Goal: Communication & Community: Answer question/provide support

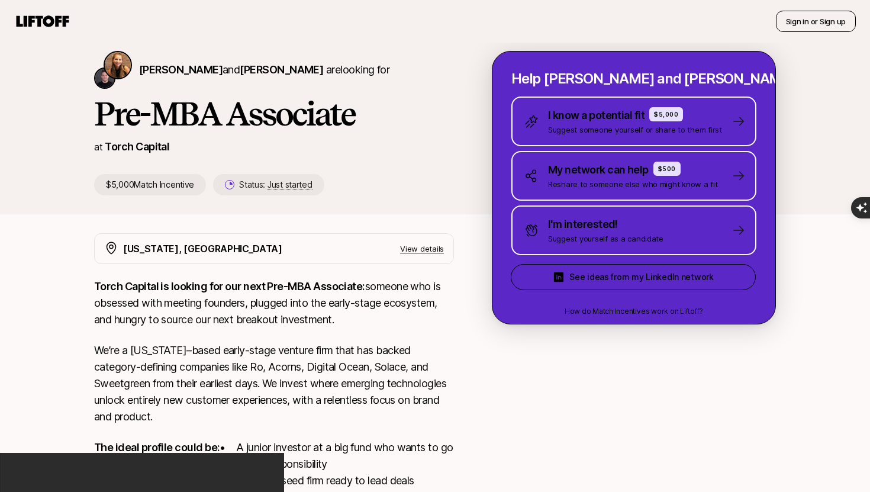
scroll to position [38, 0]
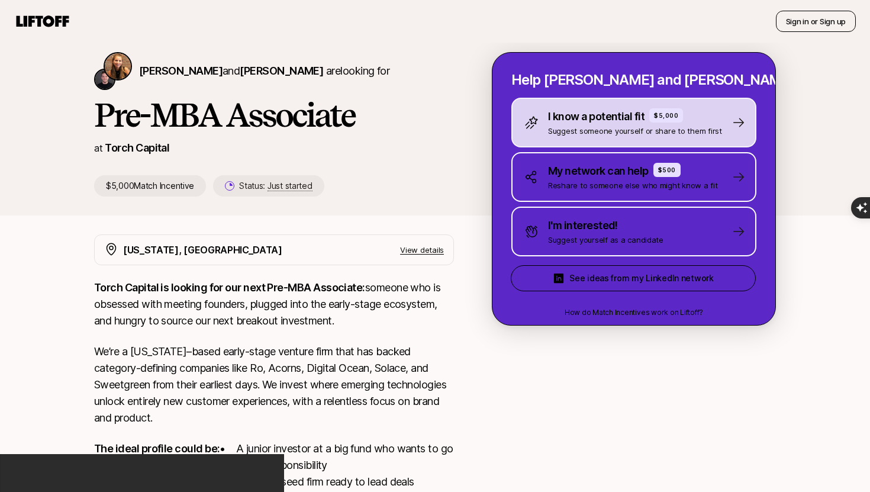
click at [582, 127] on p "Suggest someone yourself or share to them first" at bounding box center [635, 131] width 174 height 12
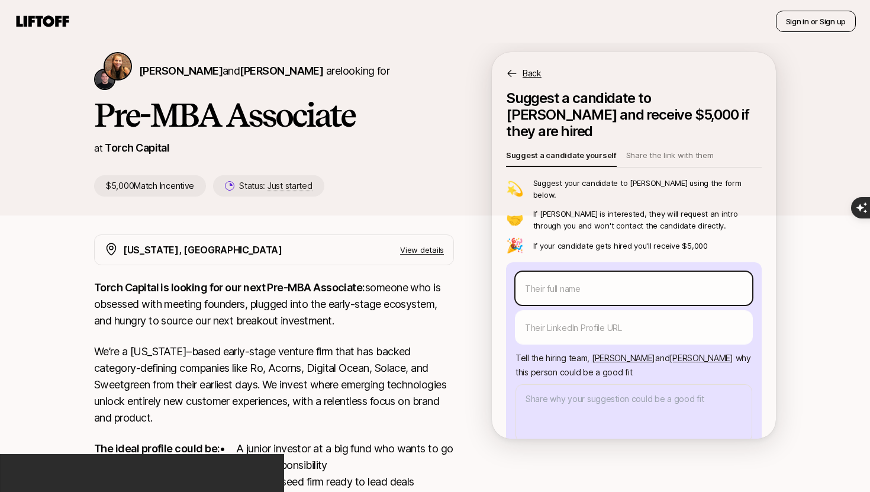
scroll to position [24, 0]
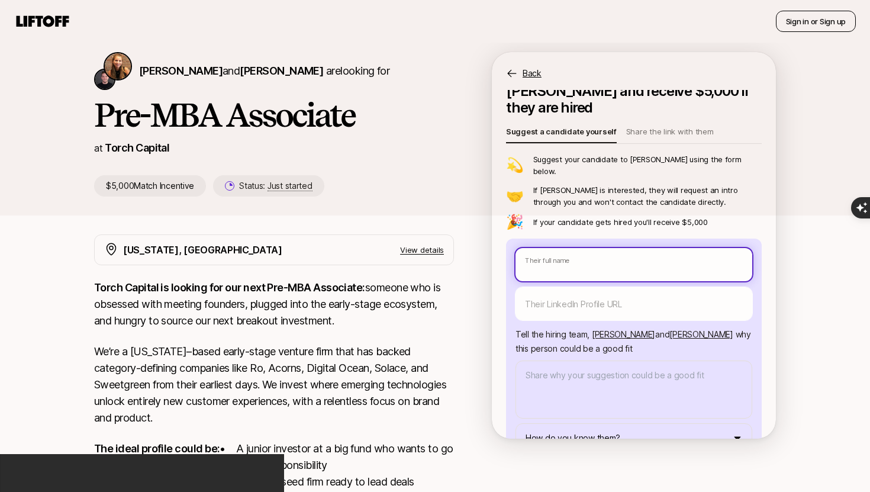
click at [574, 243] on body "New to Liftoff? See how it works Sign in or Sign up Sign in or Sign up [PERSON_…" at bounding box center [435, 208] width 870 height 492
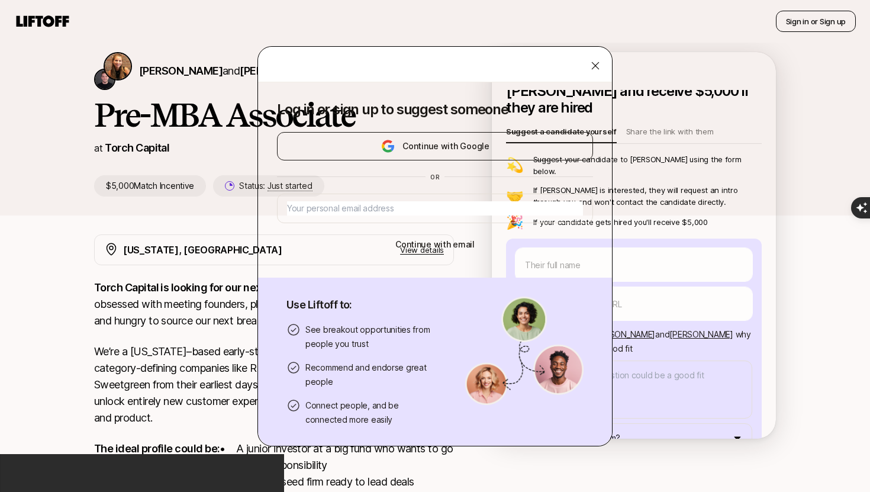
click at [595, 67] on icon at bounding box center [595, 66] width 12 height 12
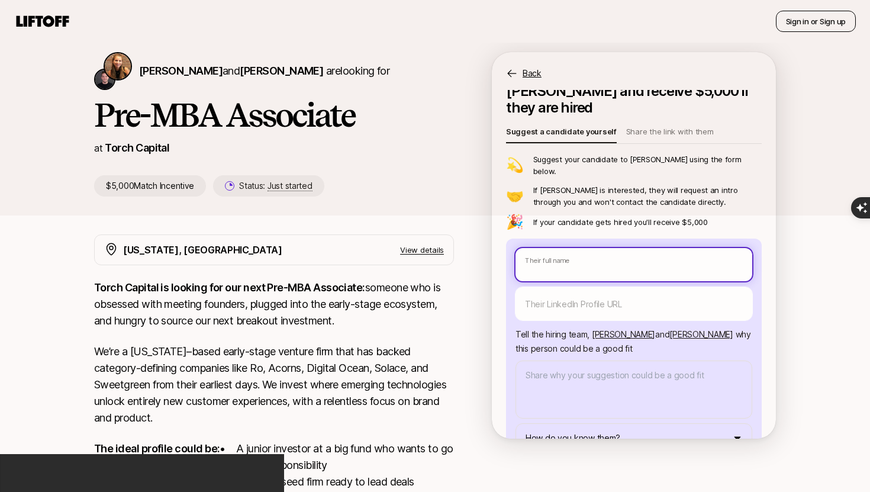
click at [559, 232] on body "New to Liftoff? See how it works Sign in or Sign up Sign in or Sign up [PERSON_…" at bounding box center [435, 208] width 870 height 492
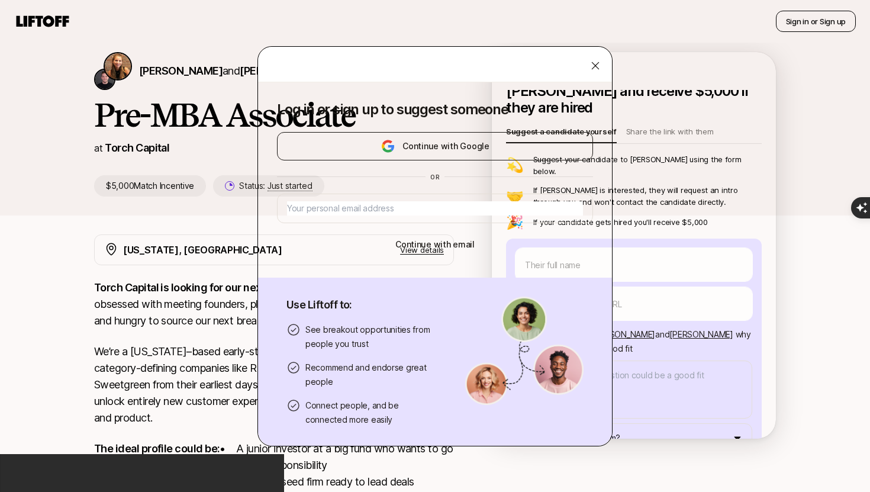
click at [597, 63] on icon at bounding box center [596, 66] width 8 height 8
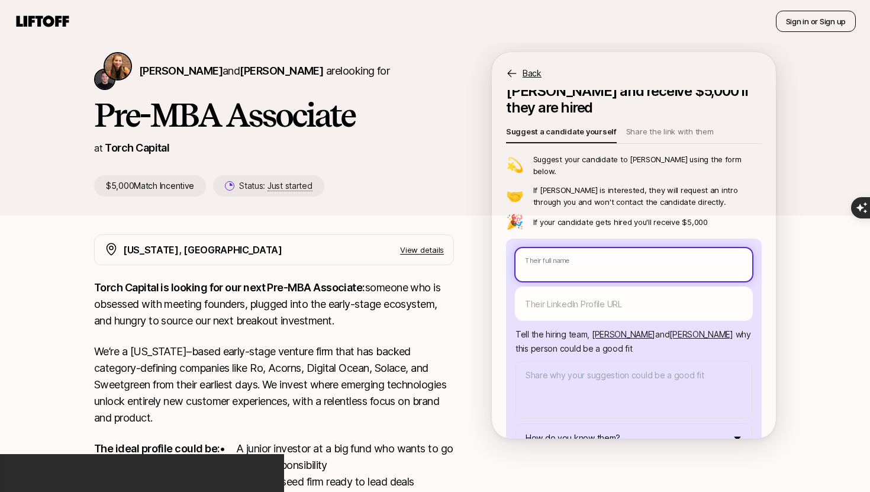
type textarea "x"
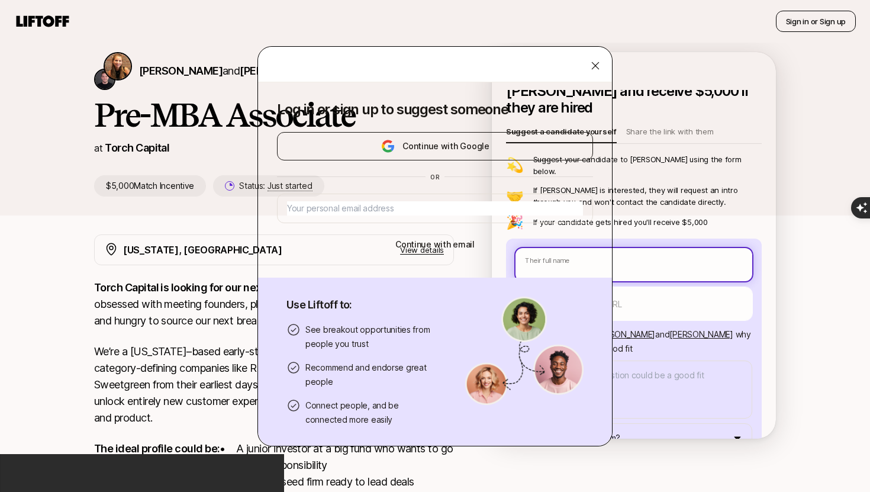
click at [579, 244] on body "New to Liftoff? See how it works Sign in or Sign up Sign in or Sign up [PERSON_…" at bounding box center [435, 208] width 870 height 492
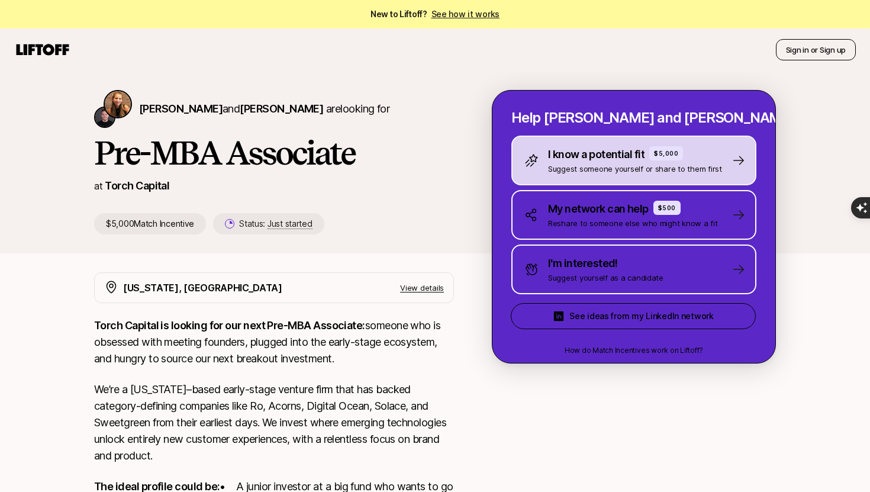
click at [612, 163] on p "Suggest someone yourself or share to them first" at bounding box center [635, 169] width 174 height 12
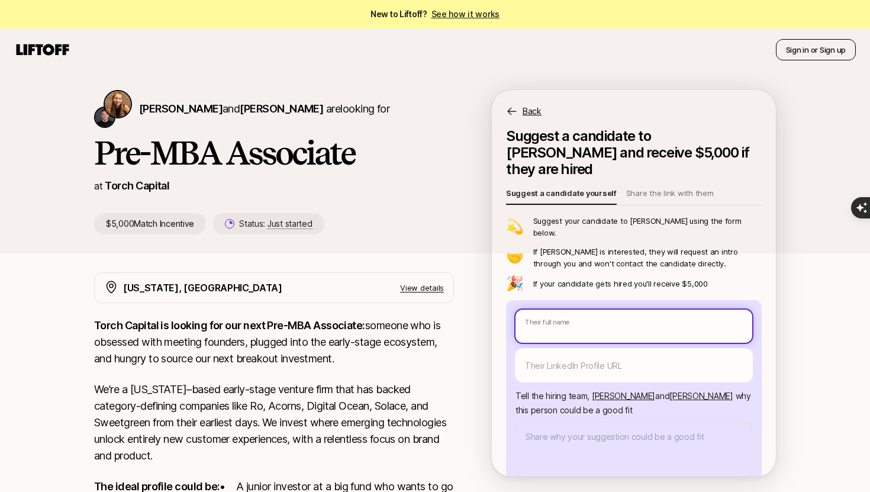
click at [564, 306] on body "New to Liftoff? See how it works Sign in or Sign up Sign in or Sign up [PERSON_…" at bounding box center [435, 246] width 870 height 492
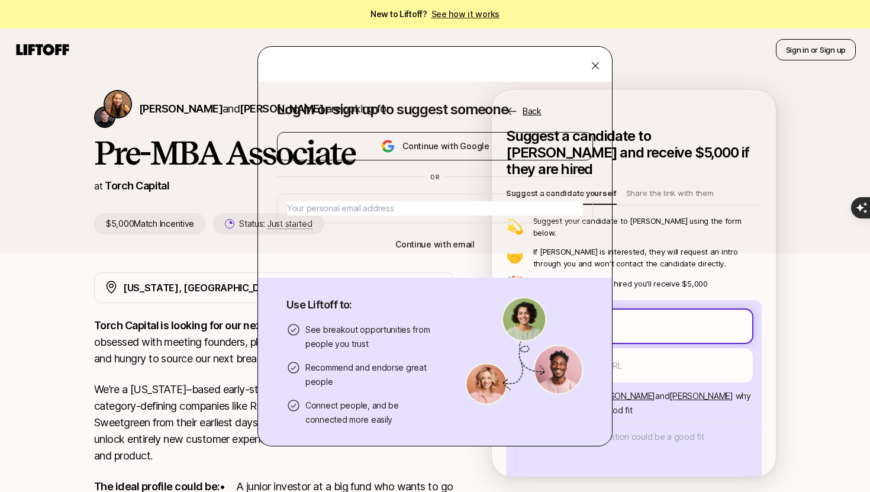
type textarea "x"
type input "H"
type textarea "x"
type input "Hi"
type textarea "x"
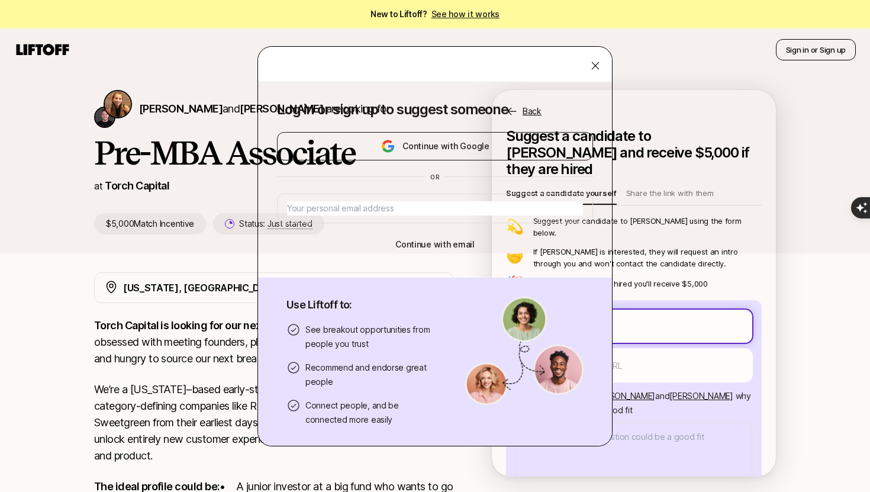
type input "Hima"
type textarea "x"
type input "Himan"
type textarea "x"
type input "Himans"
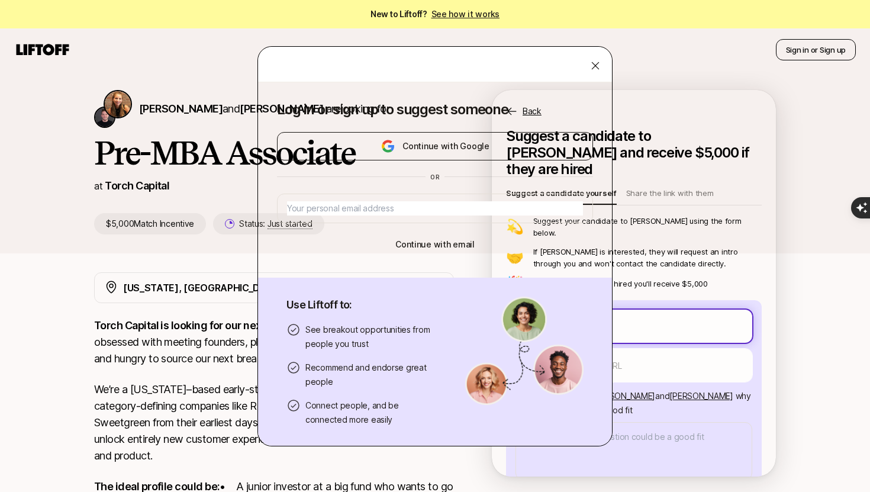
type textarea "x"
type input "[PERSON_NAME]"
type textarea "x"
type input "[PERSON_NAME]"
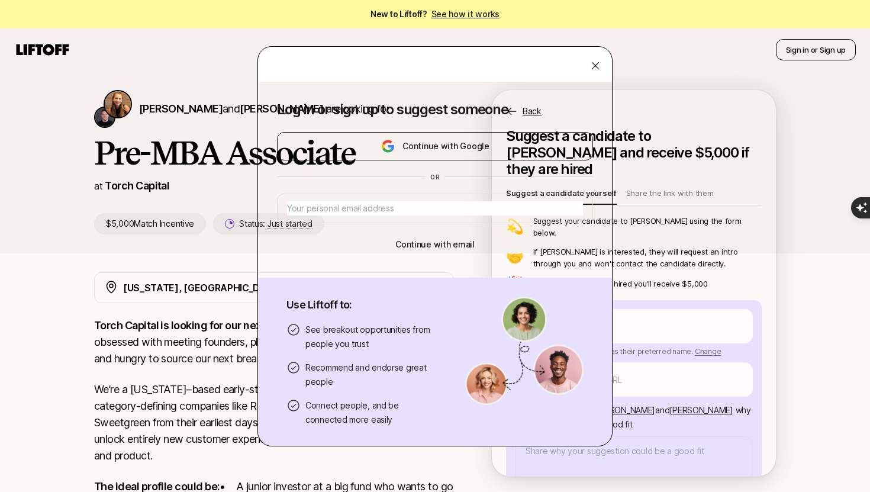
click at [487, 150] on button "Continue with Google" at bounding box center [435, 146] width 316 height 28
type textarea "x"
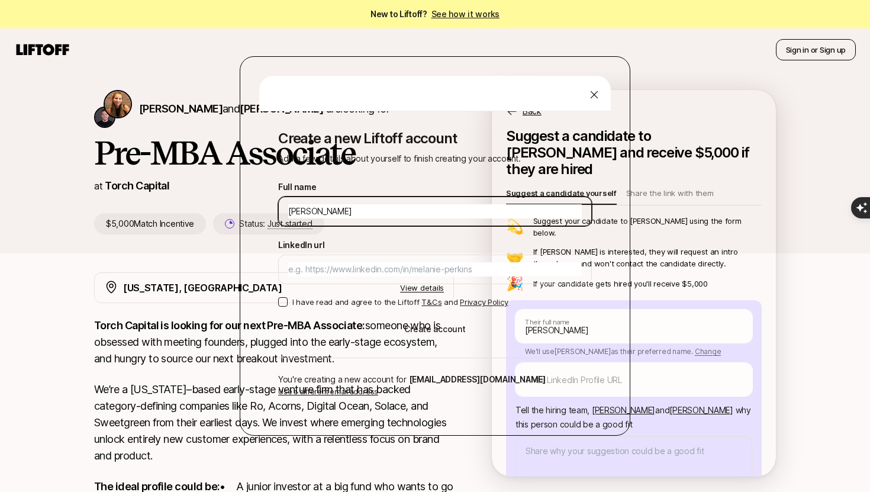
click at [326, 212] on input "[PERSON_NAME]" at bounding box center [434, 211] width 293 height 14
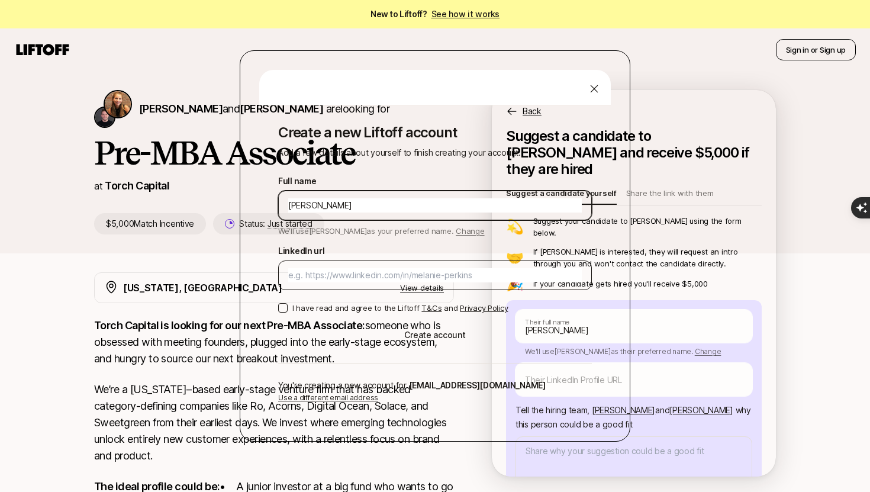
type input "[PERSON_NAME]"
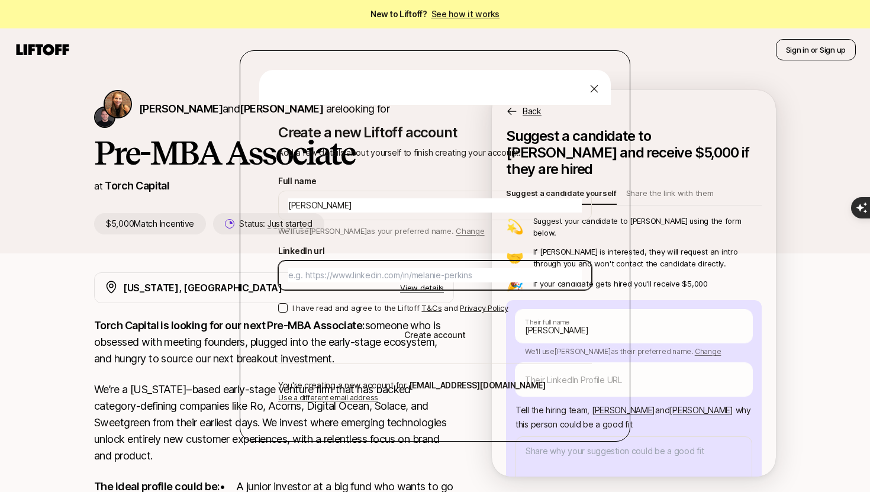
click at [319, 277] on input "LinkedIn url" at bounding box center [434, 275] width 293 height 14
type textarea "x"
paste input "[URL][DOMAIN_NAME][PERSON_NAME]"
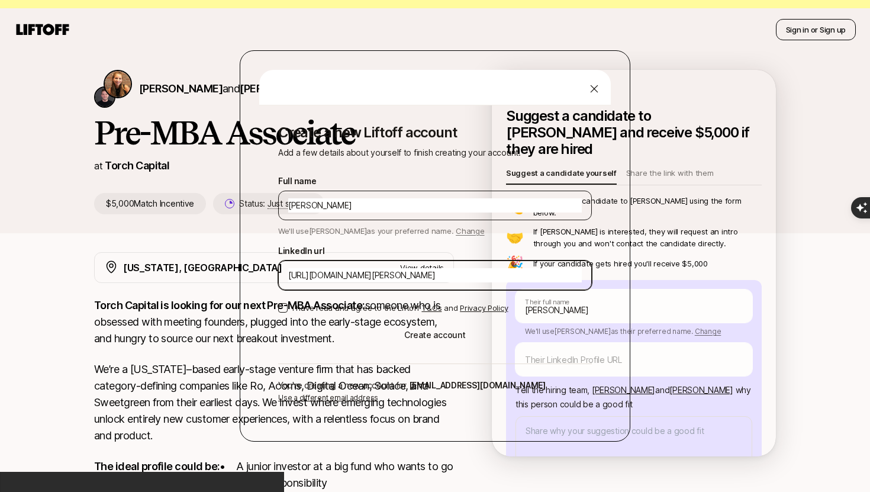
scroll to position [41, 0]
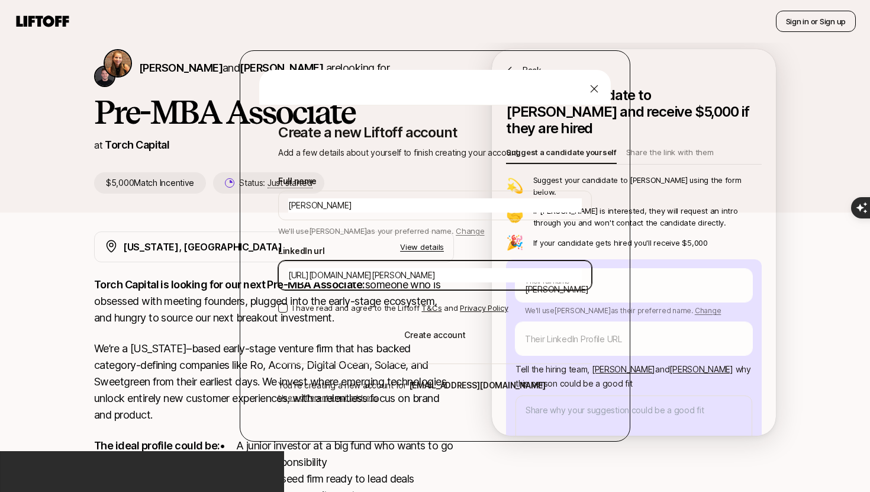
type input "[URL][DOMAIN_NAME][PERSON_NAME]"
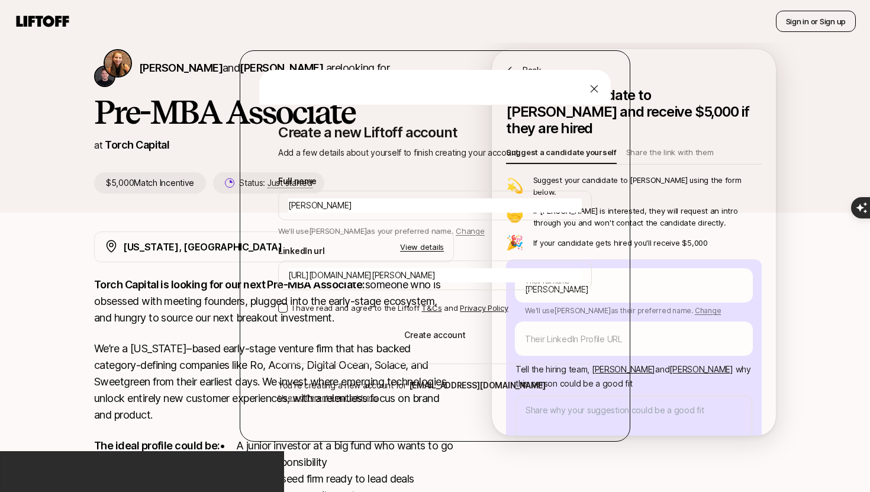
click at [283, 305] on button "I have read and agree to the Liftoff T&Cs and Privacy Policy" at bounding box center [282, 307] width 9 height 9
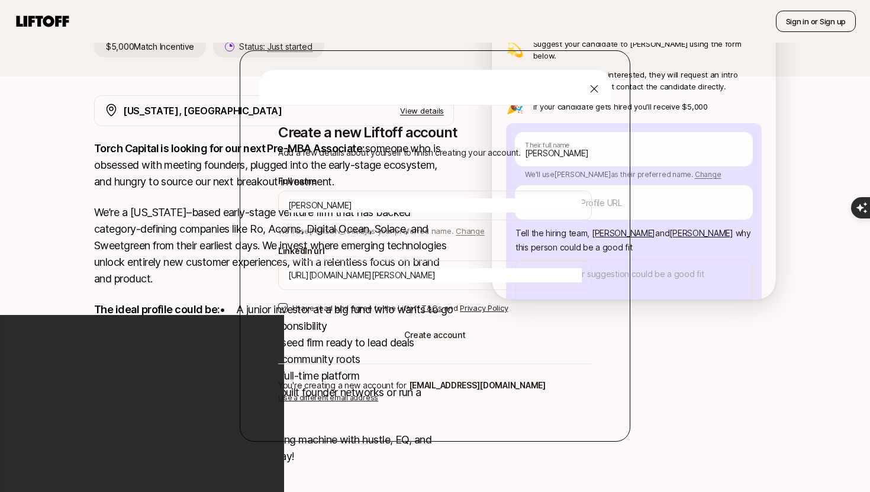
scroll to position [205, 0]
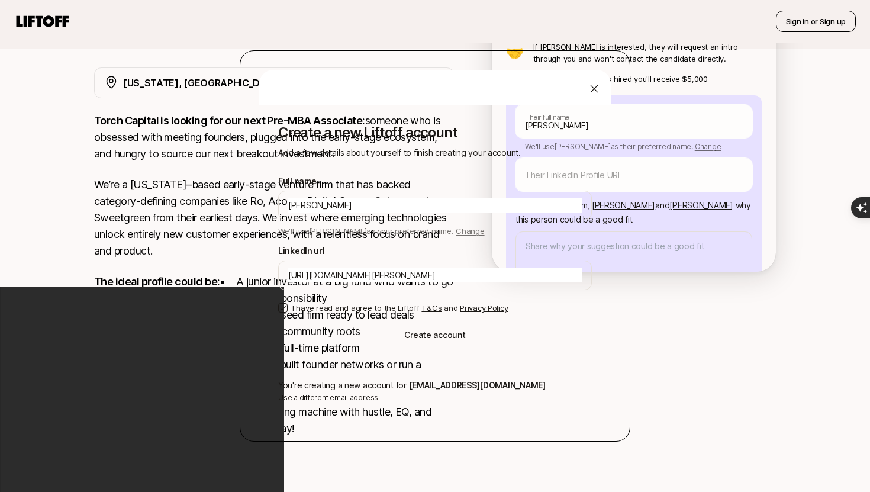
click at [412, 334] on button "Create account" at bounding box center [435, 335] width 314 height 28
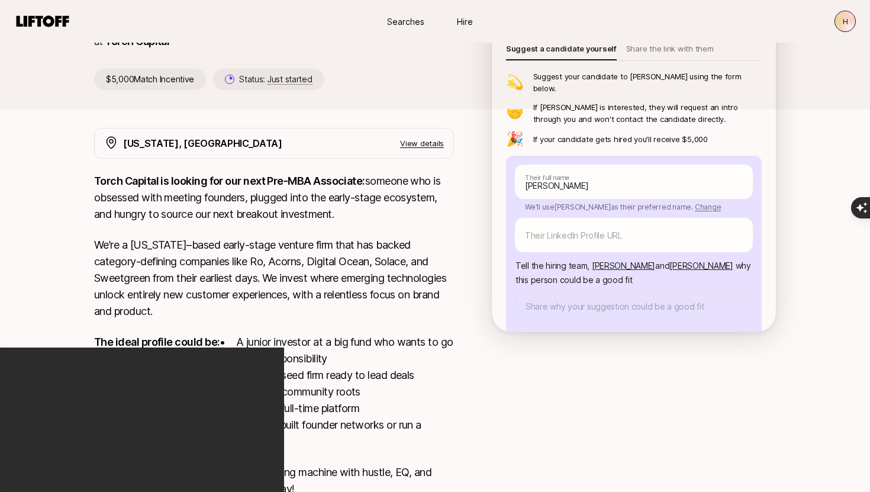
scroll to position [115, 0]
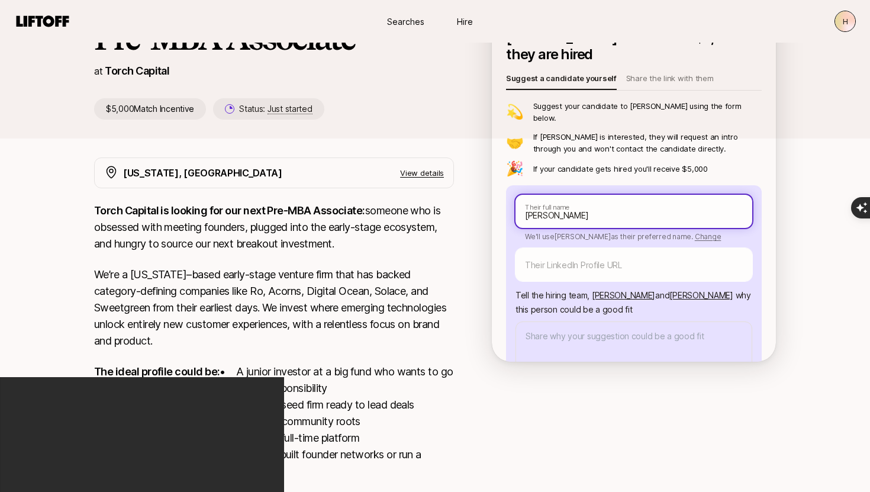
click at [565, 199] on input "[PERSON_NAME]" at bounding box center [633, 211] width 237 height 33
type textarea "x"
type input "[PERSON_NAME]"
type textarea "x"
type input "[PERSON_NAME]"
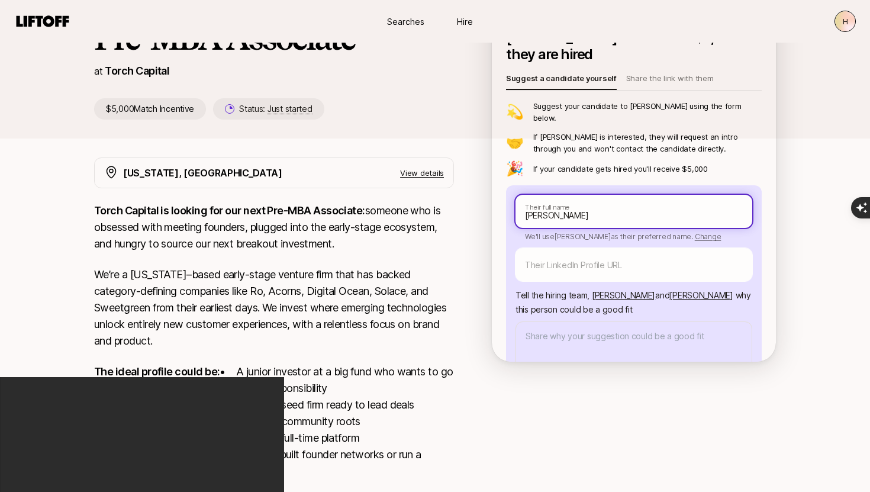
type textarea "x"
type input "[PERSON_NAME]"
type textarea "x"
type input "[PERSON_NAME]"
type textarea "x"
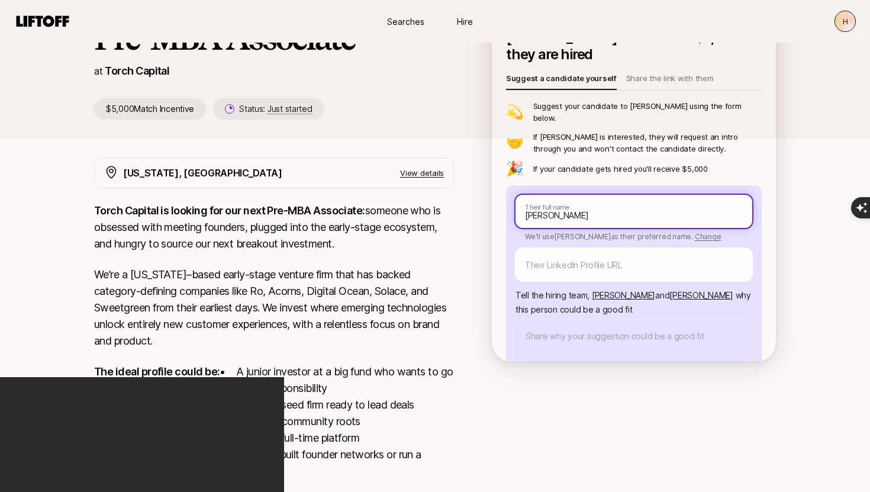
type input "[PERSON_NAME]"
type textarea "x"
type input "[PERSON_NAME]"
type textarea "x"
type input "[PERSON_NAME]"
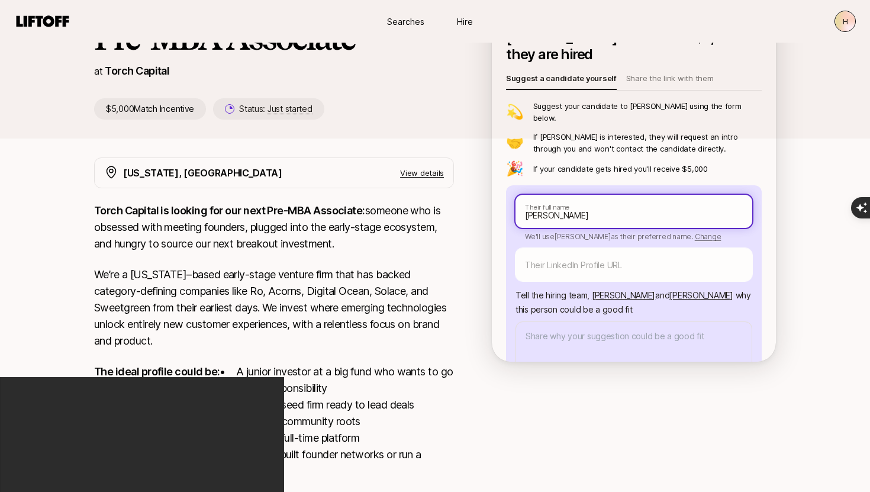
type textarea "x"
type input "[PERSON_NAME]"
type textarea "x"
type input "[PERSON_NAME]"
type textarea "x"
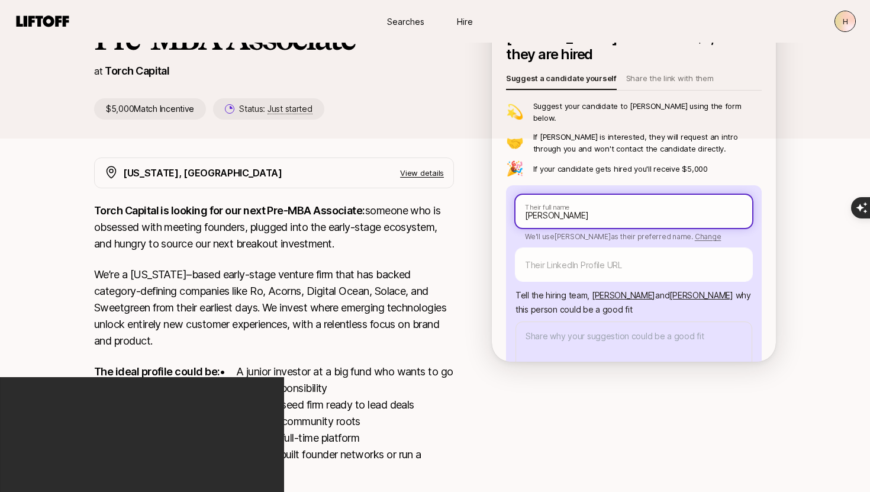
type input "[PERSON_NAME]"
type textarea "x"
type input "[PERSON_NAME]"
type textarea "x"
type input "[PERSON_NAME]"
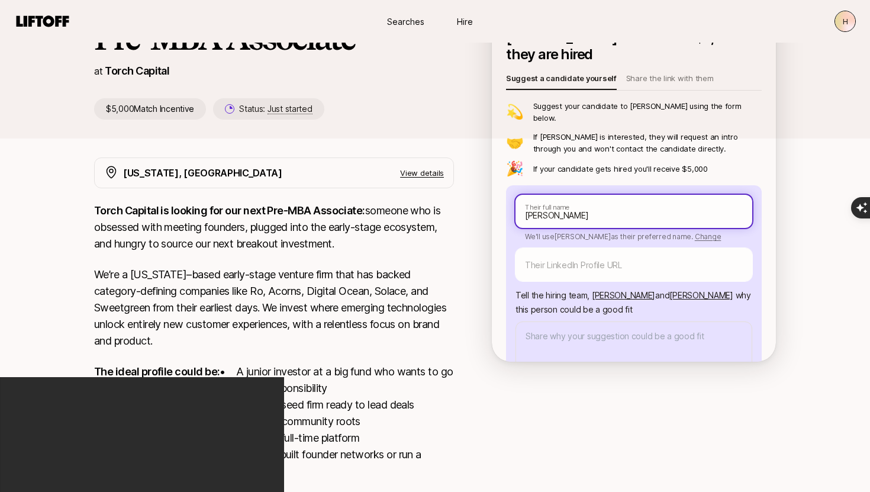
type textarea "x"
type input "[PERSON_NAME]"
type textarea "x"
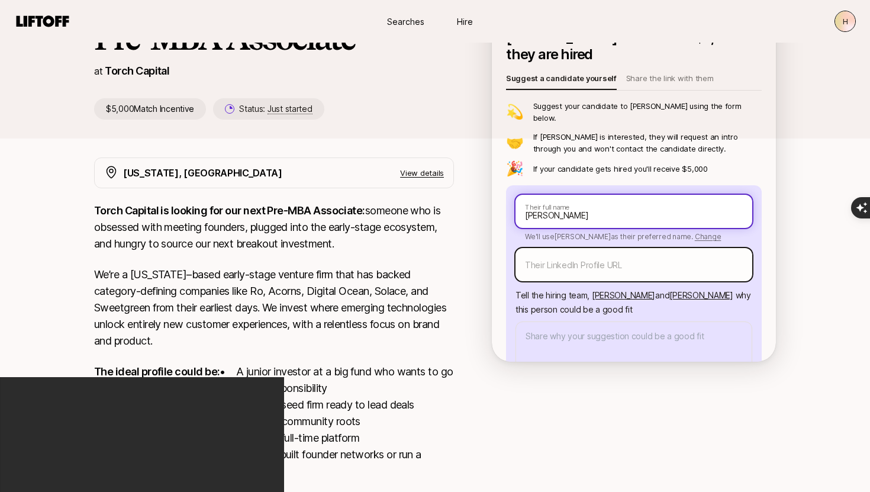
type input "[PERSON_NAME]"
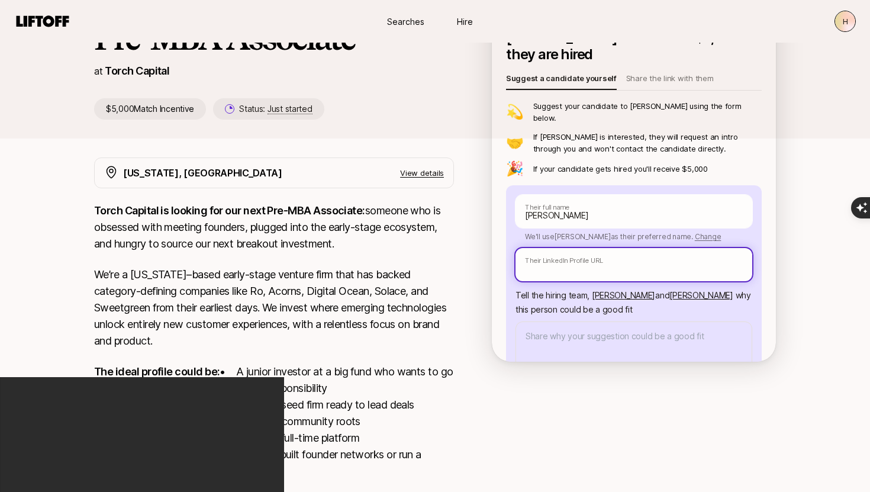
click at [588, 248] on input "text" at bounding box center [633, 264] width 237 height 33
paste input "[URL][DOMAIN_NAME][PERSON_NAME]"
type textarea "x"
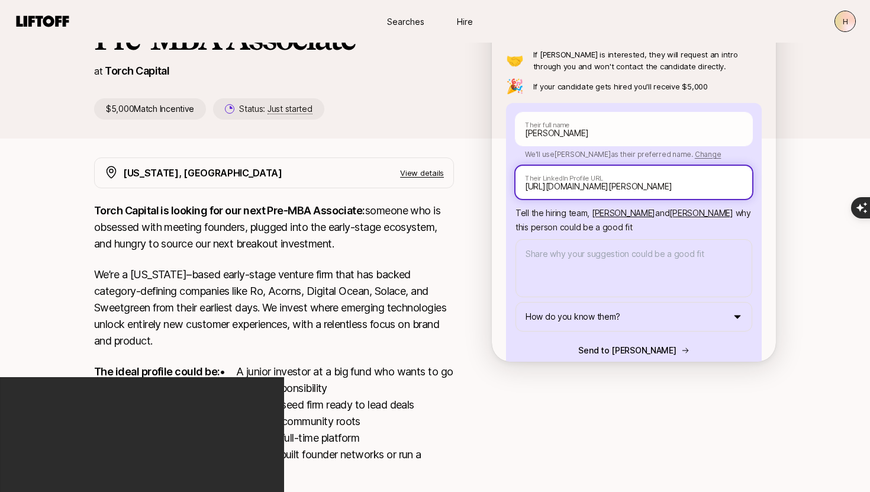
scroll to position [0, 0]
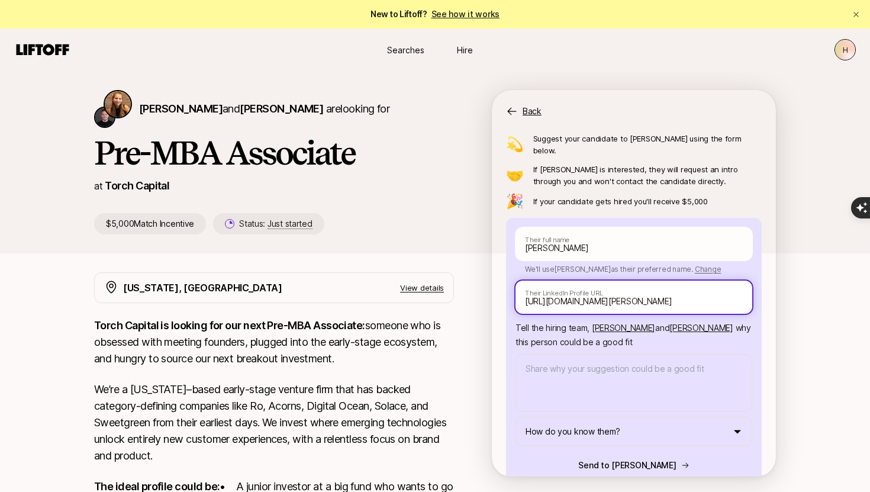
type input "[URL][DOMAIN_NAME][PERSON_NAME]"
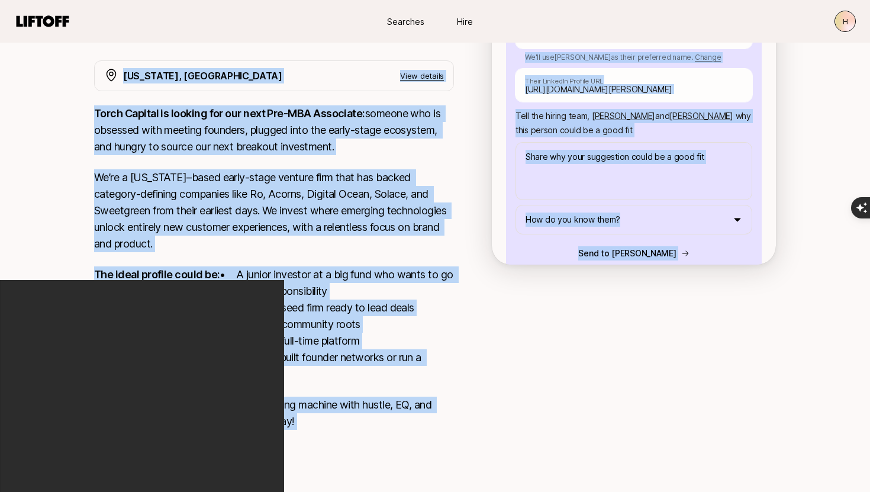
scroll to position [242, 0]
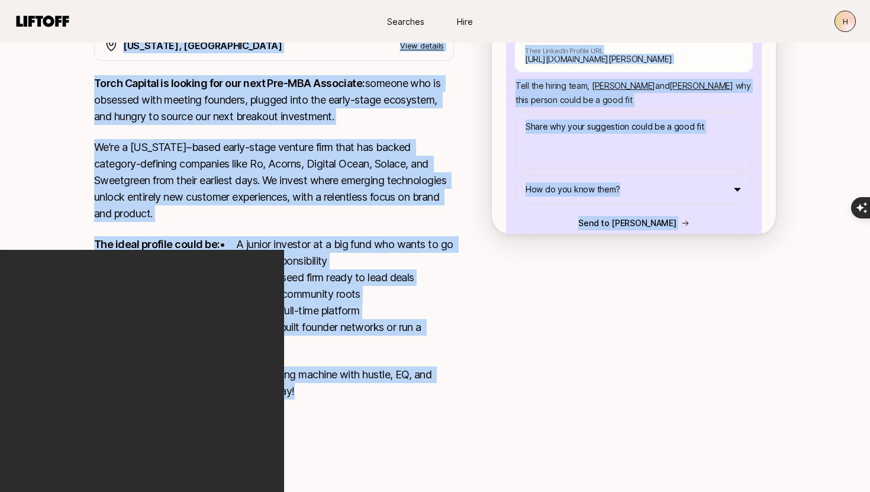
drag, startPoint x: 97, startPoint y: 153, endPoint x: 340, endPoint y: 415, distance: 356.6
click at [340, 415] on div "[PERSON_NAME] and [PERSON_NAME] are looking for Pre-MBA Associate at Torch Capi…" at bounding box center [435, 147] width 870 height 637
copy div "Lor-IPS Dolorsita co Adipi Elitsed $4,718 Doeiu Temporinc Utlabo: Etdo magnaal …"
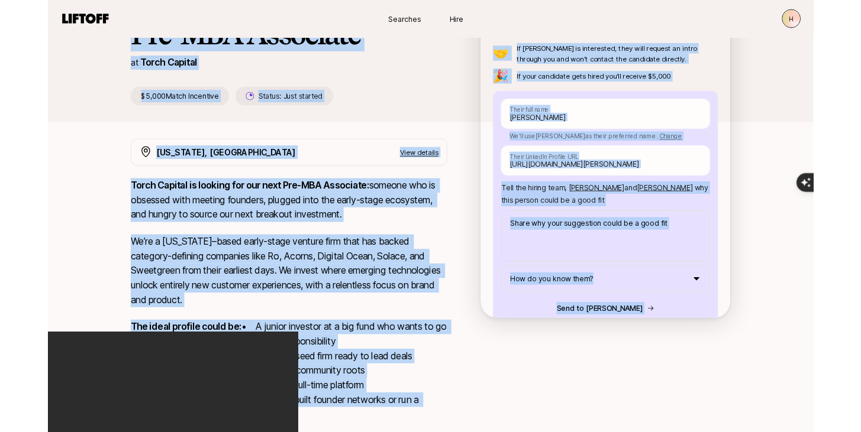
scroll to position [85, 0]
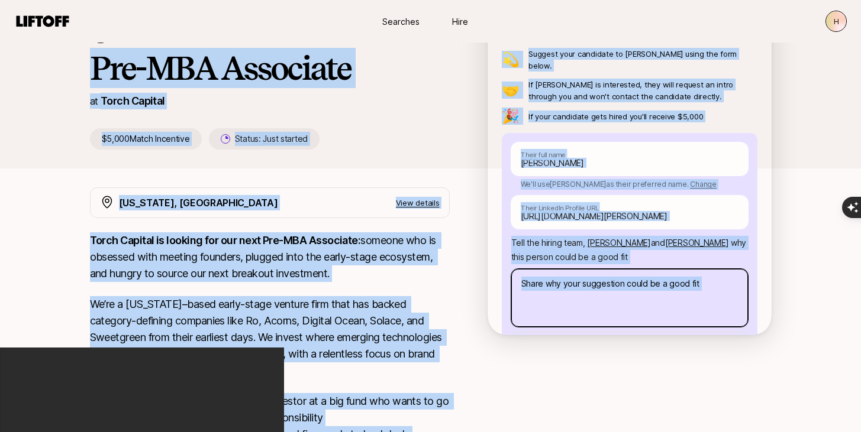
click at [625, 288] on textarea at bounding box center [629, 298] width 237 height 58
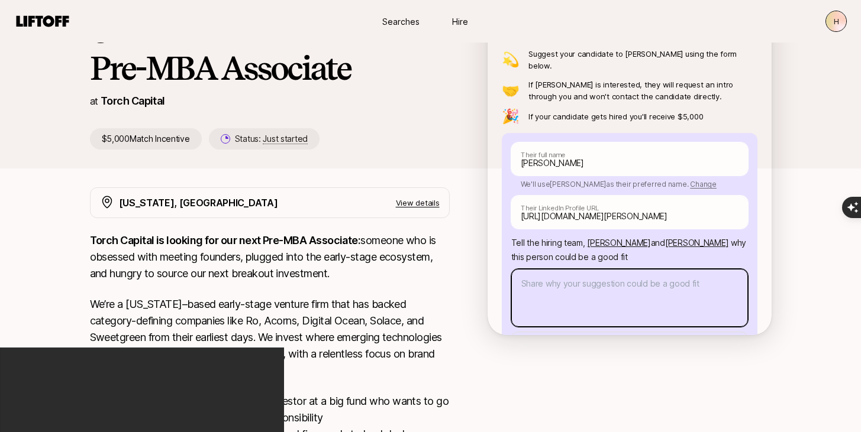
paste textarea "L’i dolo si ametconse Adipisci Elitse Doeiusm tem inc Utl-ETD Magnaaliq enim ad…"
type textarea "x"
type textarea "L’i dolo si ametconse Adipisci Elitse Doeiusm tem inc Utl-ETD Magnaaliq enim ad…"
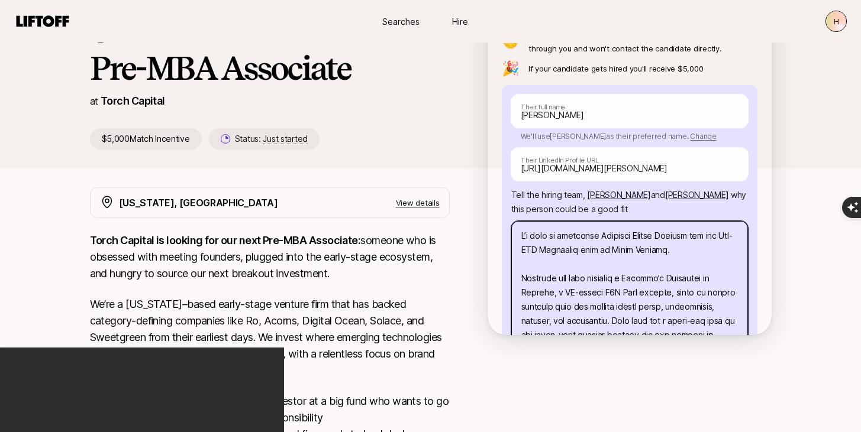
scroll to position [104, 0]
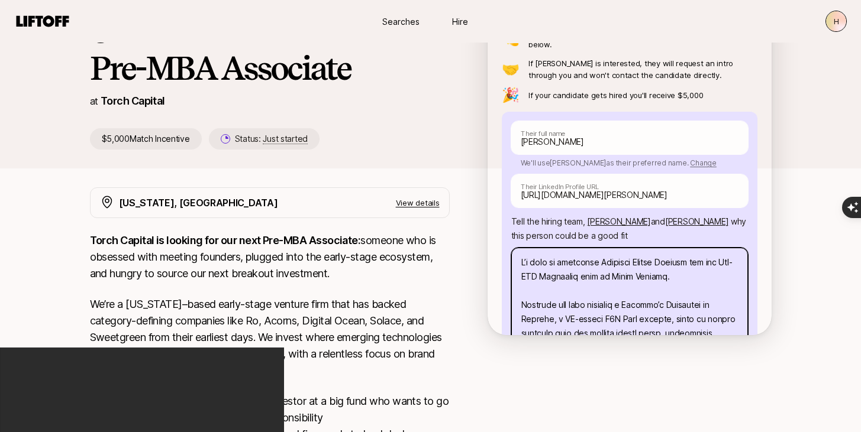
drag, startPoint x: 642, startPoint y: 236, endPoint x: 707, endPoint y: 235, distance: 65.1
type textarea "x"
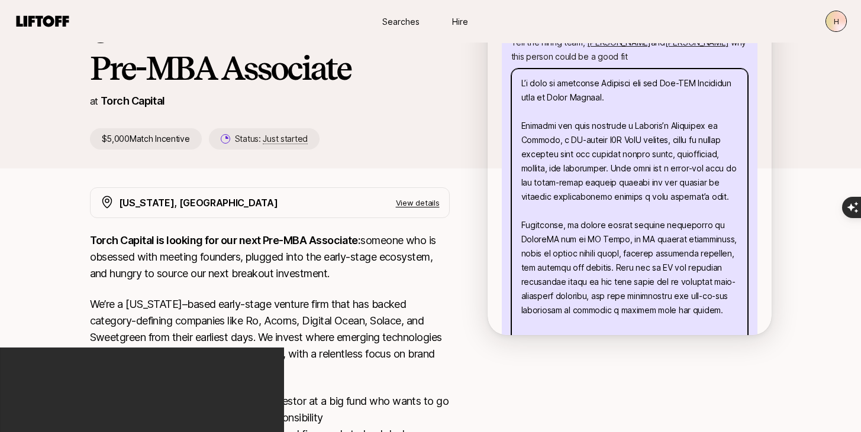
scroll to position [299, 0]
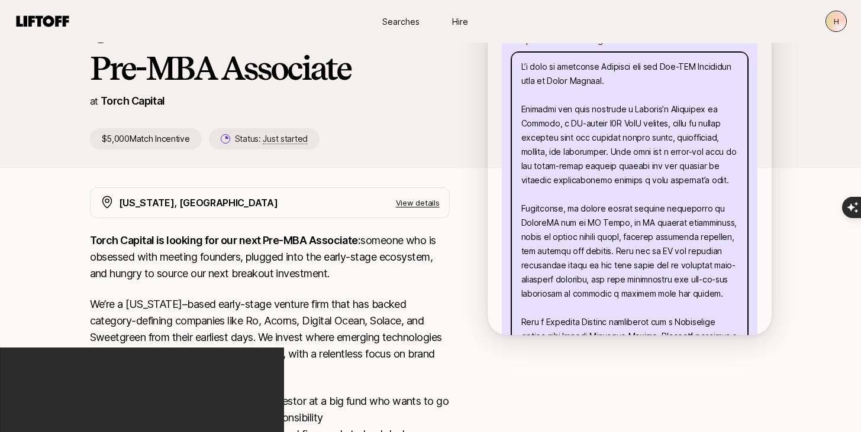
drag, startPoint x: 625, startPoint y: 196, endPoint x: 657, endPoint y: 194, distance: 31.4
click at [657, 194] on textarea at bounding box center [629, 280] width 237 height 456
type textarea "L’i dolo si ametconse Adipisci eli sed Doe-TEM Incididun utla et Dolor Magnaal.…"
type textarea "x"
type textarea "L’i dolo si ametconse Adipisci eli sed Doe-TEM Incididun utla et Dolor Magnaal.…"
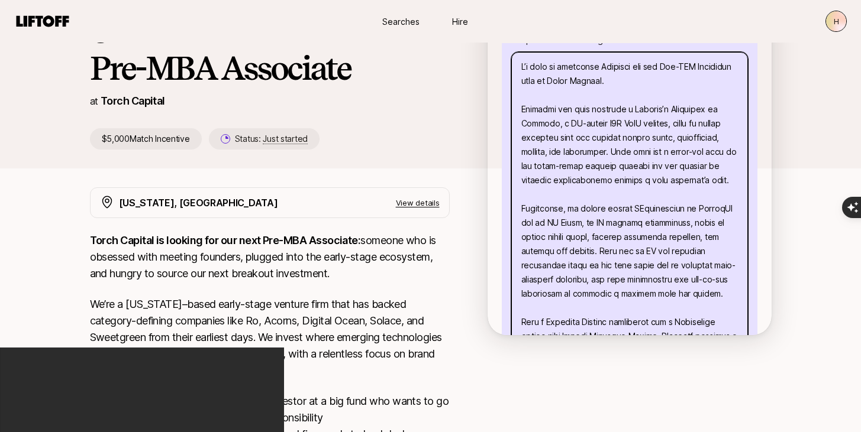
type textarea "x"
type textarea "L’i dolo si ametconse Adipisci eli sed Doe-TEM Incididun utla et Dolor Magnaal.…"
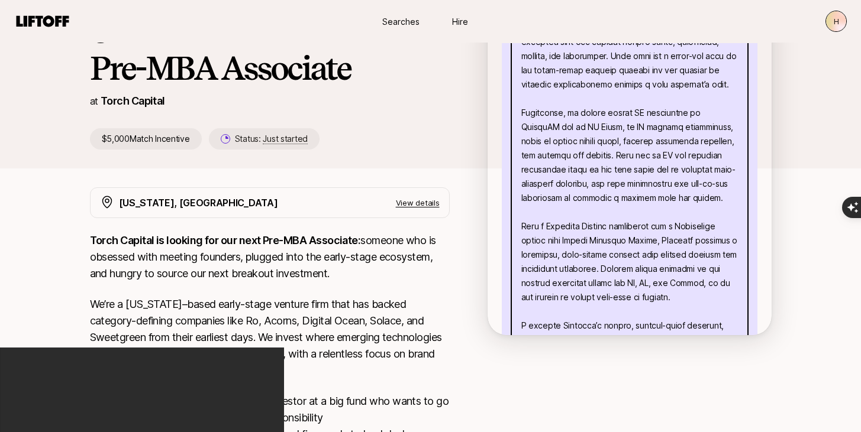
scroll to position [401, 0]
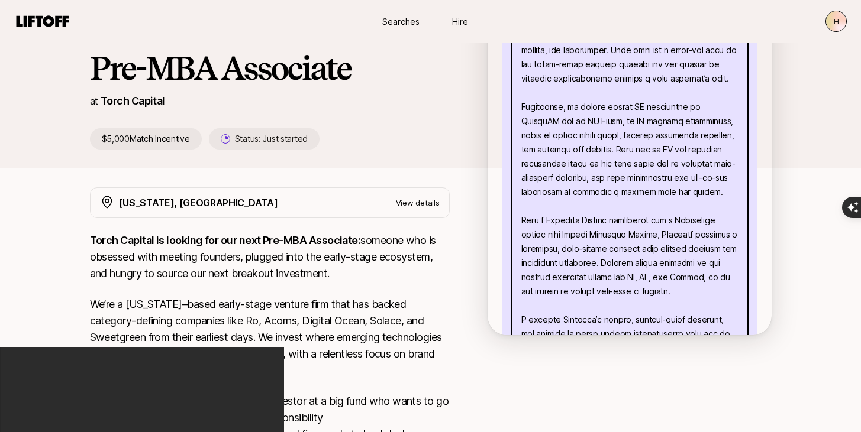
click at [660, 106] on textarea at bounding box center [629, 170] width 237 height 441
type textarea "x"
type textarea "L’i dolo si ametconse Adipisci eli sed Doe-TEM Incididun utla et Dolor Magnaal.…"
type textarea "x"
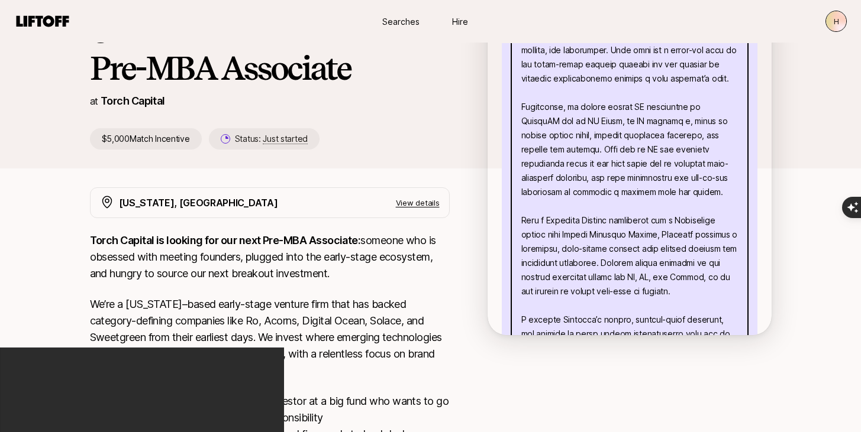
type textarea "L’i dolo si ametconse Adipisci eli sed Doe-TEM Incididun utla et Dolor Magnaal.…"
type textarea "x"
type textarea "L’i dolo si ametconse Adipisci eli sed Doe-TEM Incididun utla et Dolor Magnaal.…"
type textarea "x"
type textarea "L’i dolo si ametconse Adipisci eli sed Doe-TEM Incididun utla et Dolor Magnaal.…"
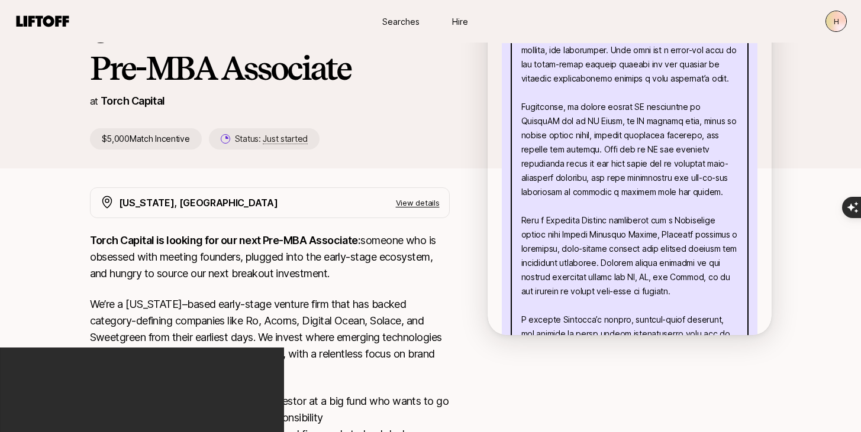
type textarea "x"
type textarea "L’i dolo si ametconse Adipisci eli sed Doe-TEM Incididun utla et Dolor Magnaal.…"
type textarea "x"
type textarea "L’i dolo si ametconse Adipisci eli sed Doe-TEM Incididun utla et Dolor Magnaal.…"
type textarea "x"
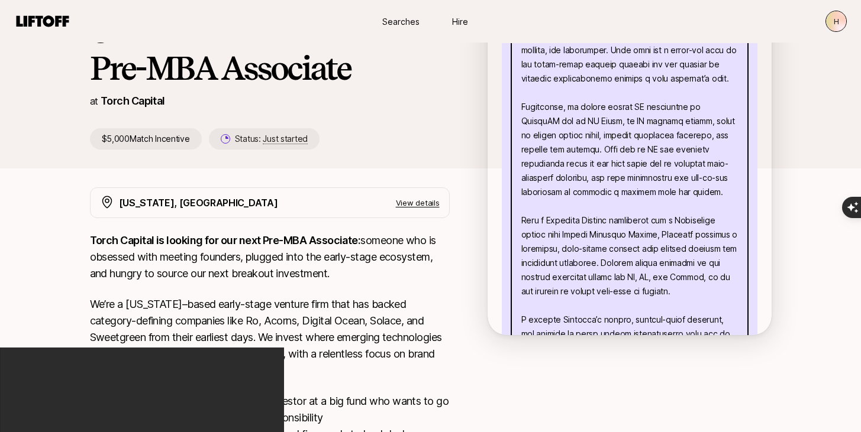
type textarea "L’i dolo si ametconse Adipisci eli sed Doe-TEM Incididun utla et Dolor Magnaal.…"
type textarea "x"
type textarea "L’i dolo si ametconse Adipisci eli sed Doe-TEM Incididun utla et Dolor Magnaal.…"
type textarea "x"
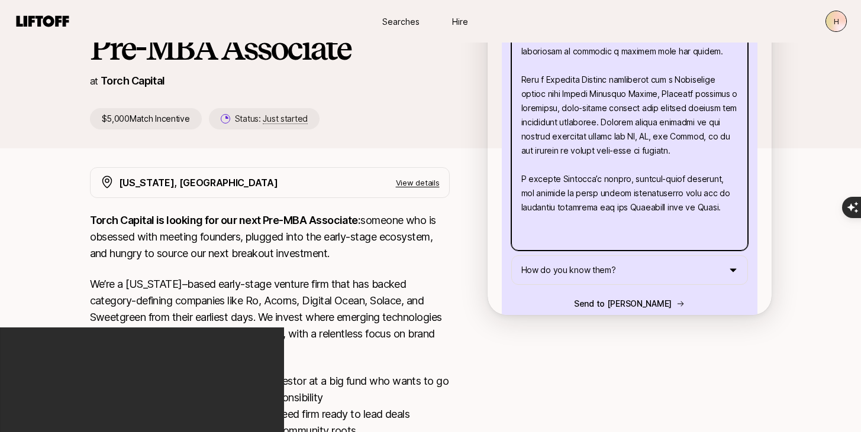
scroll to position [119, 0]
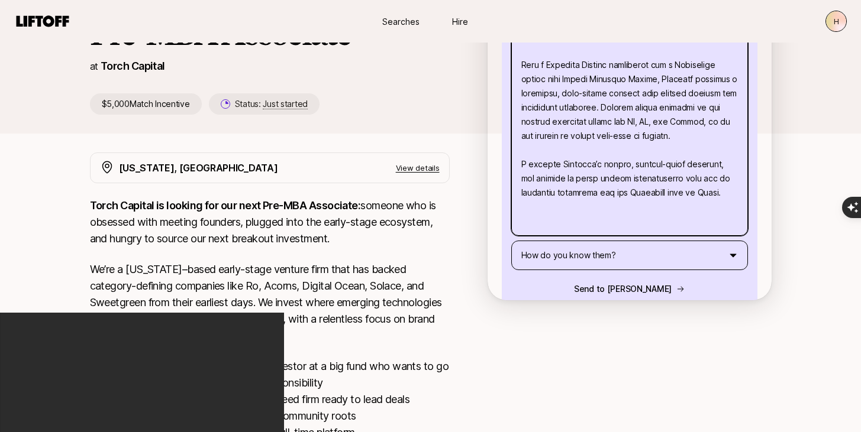
type textarea "L’i dolo si ametconse Adipisci eli sed Doe-TEM Incididun utla et Dolor Magnaal.…"
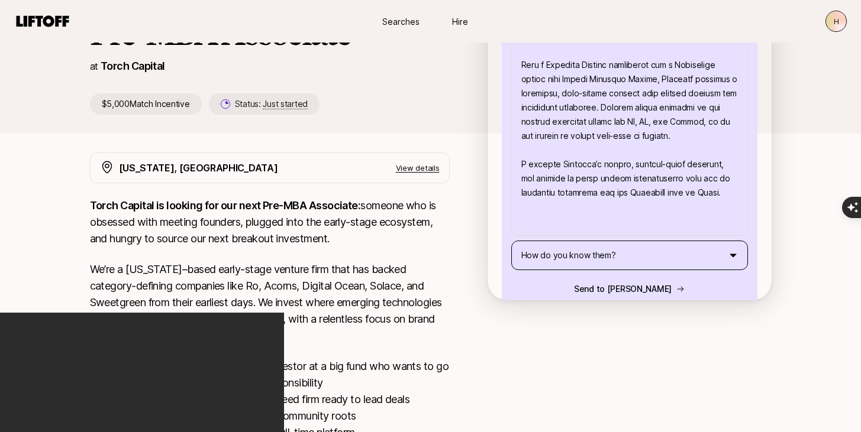
click at [576, 238] on html "New to Liftoff? See how it works H Searches Hire Searches Hire H [PERSON_NAME] …" at bounding box center [430, 97] width 861 height 432
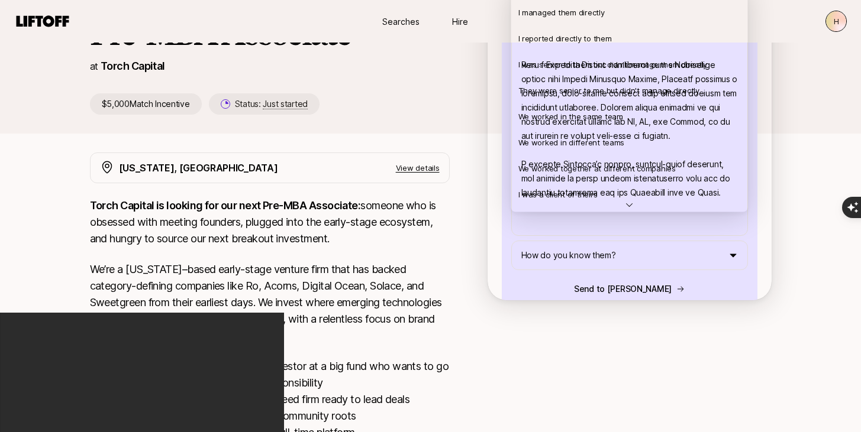
scroll to position [26, 0]
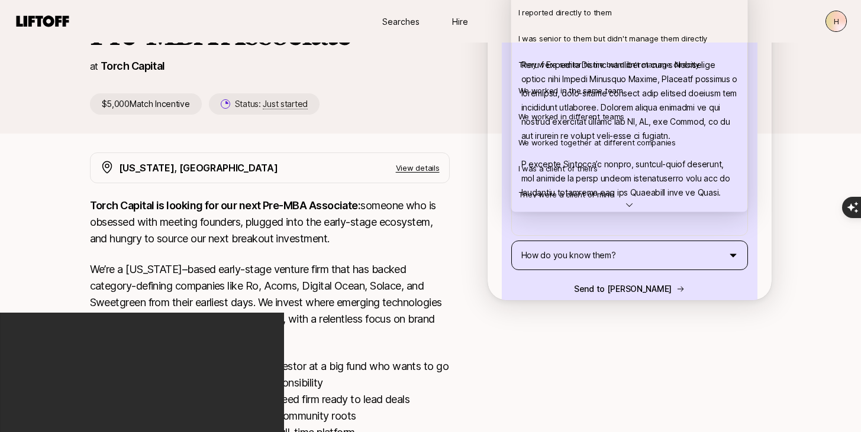
click at [751, 215] on html "New to Liftoff? See how it works H Searches Hire Searches Hire H [PERSON_NAME] …" at bounding box center [430, 97] width 861 height 432
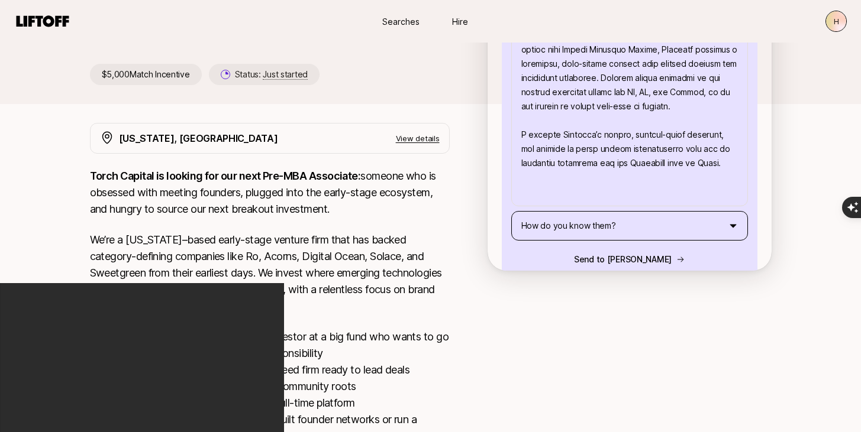
scroll to position [166, 0]
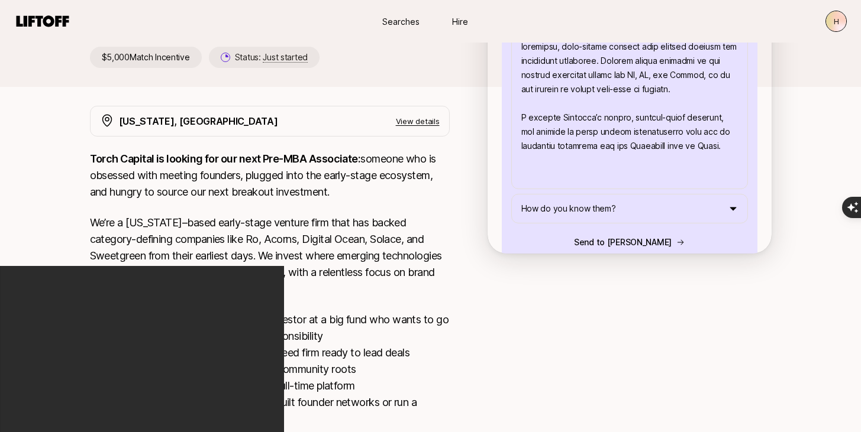
click at [619, 228] on button "Send to [PERSON_NAME]" at bounding box center [629, 242] width 237 height 28
click at [580, 185] on html "New to Liftoff? See how it works H Searches Hire Searches Hire H [PERSON_NAME] …" at bounding box center [430, 50] width 861 height 432
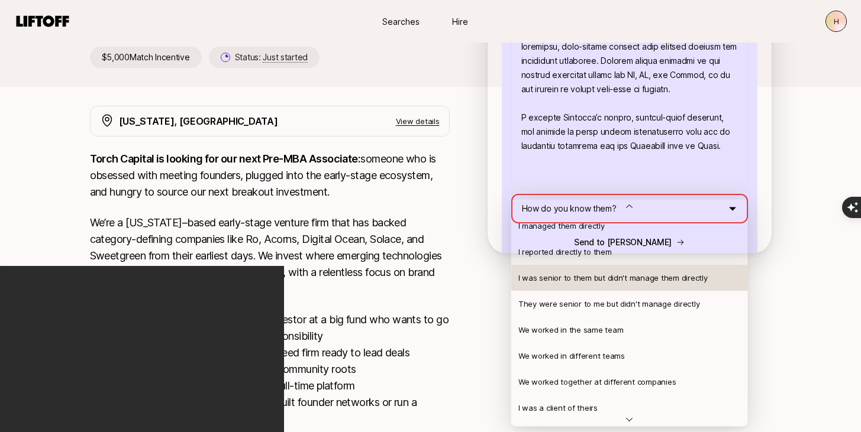
scroll to position [0, 0]
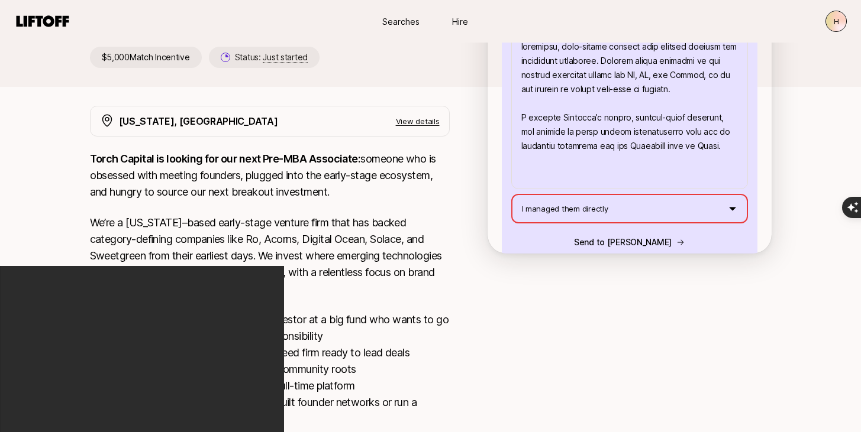
click at [630, 228] on button "Send to [PERSON_NAME]" at bounding box center [629, 242] width 237 height 28
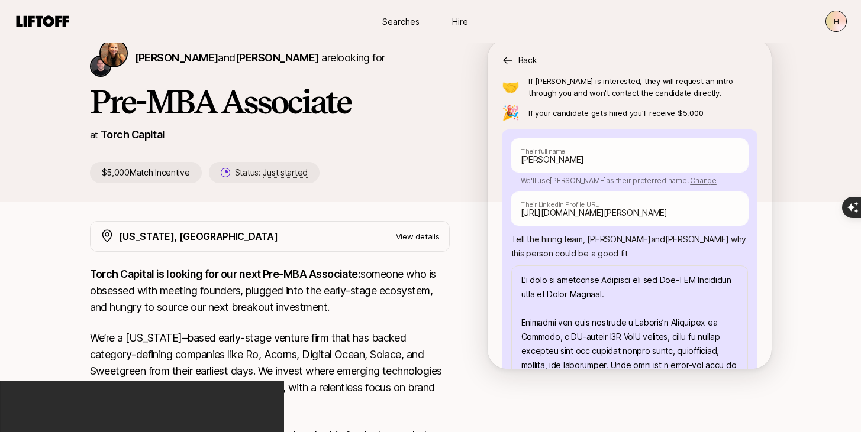
scroll to position [117, 0]
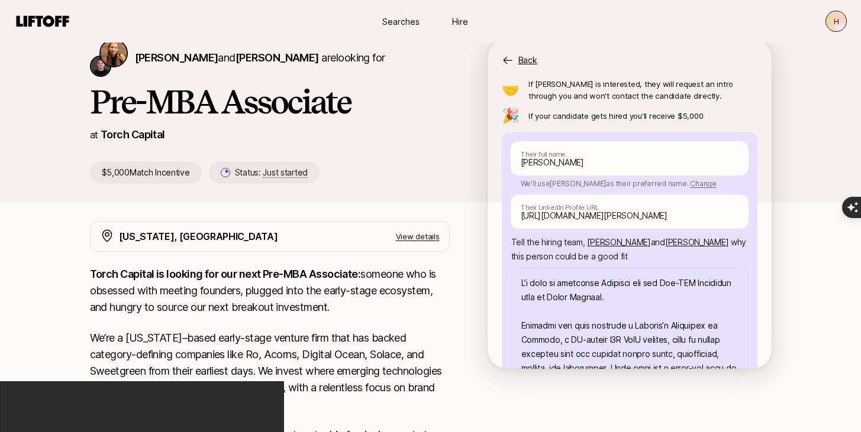
type textarea "x"
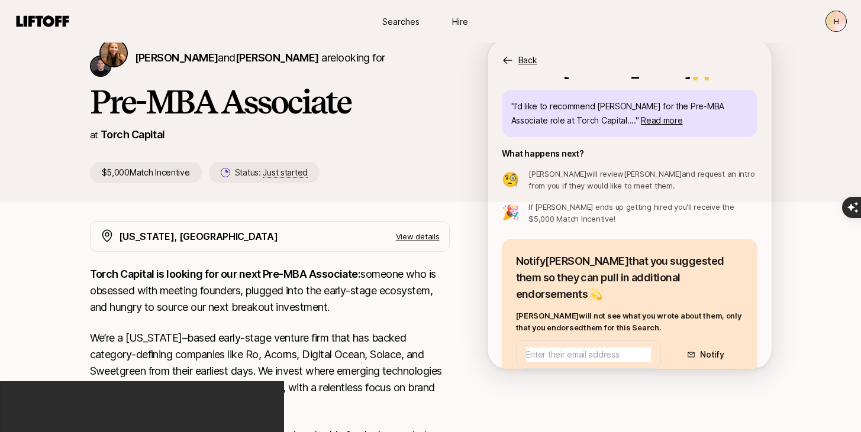
scroll to position [30, 0]
